Goal: Task Accomplishment & Management: Manage account settings

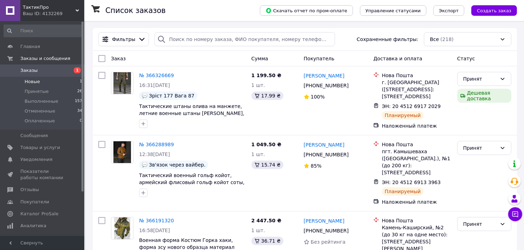
click at [39, 83] on li "Новые 1" at bounding box center [43, 82] width 86 height 10
